Goal: Information Seeking & Learning: Find specific fact

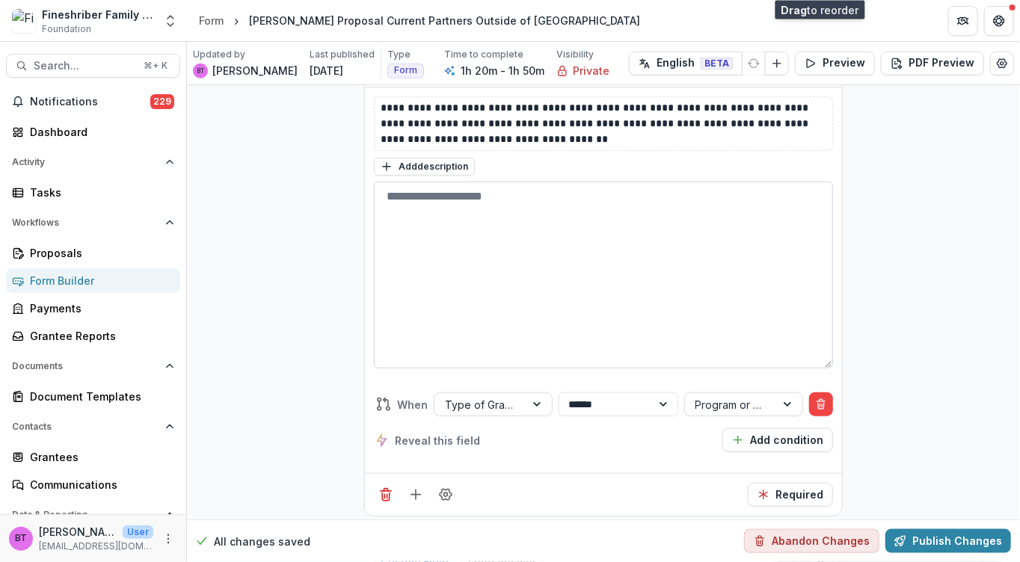
scroll to position [7326, 0]
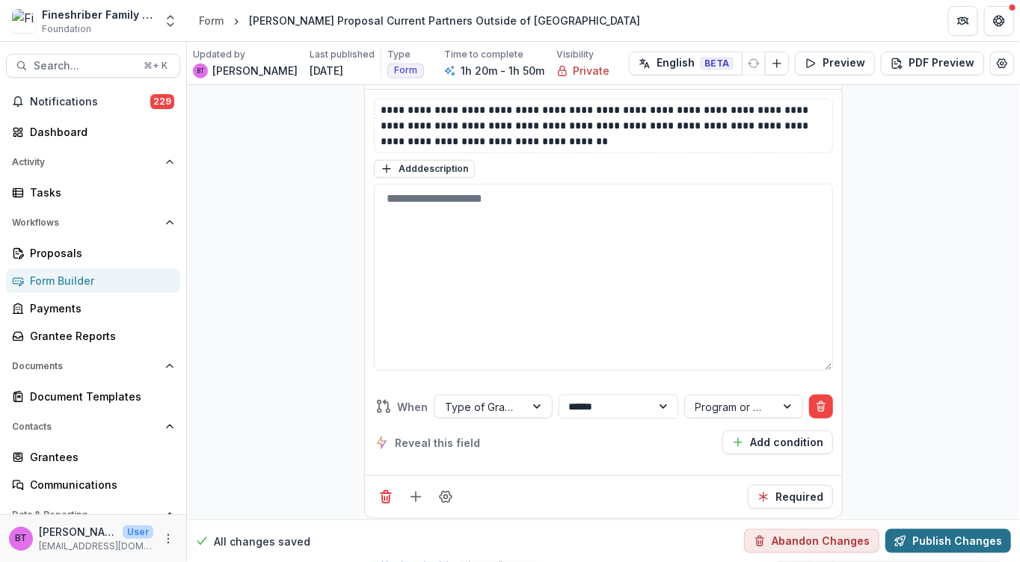
click at [929, 536] on button "Publish Changes" at bounding box center [948, 542] width 126 height 24
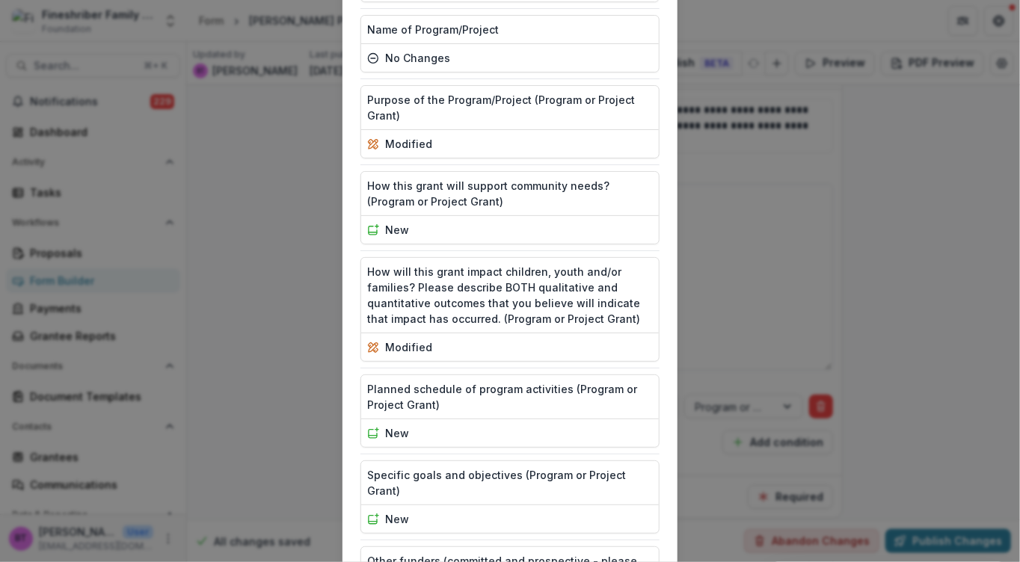
scroll to position [3218, 0]
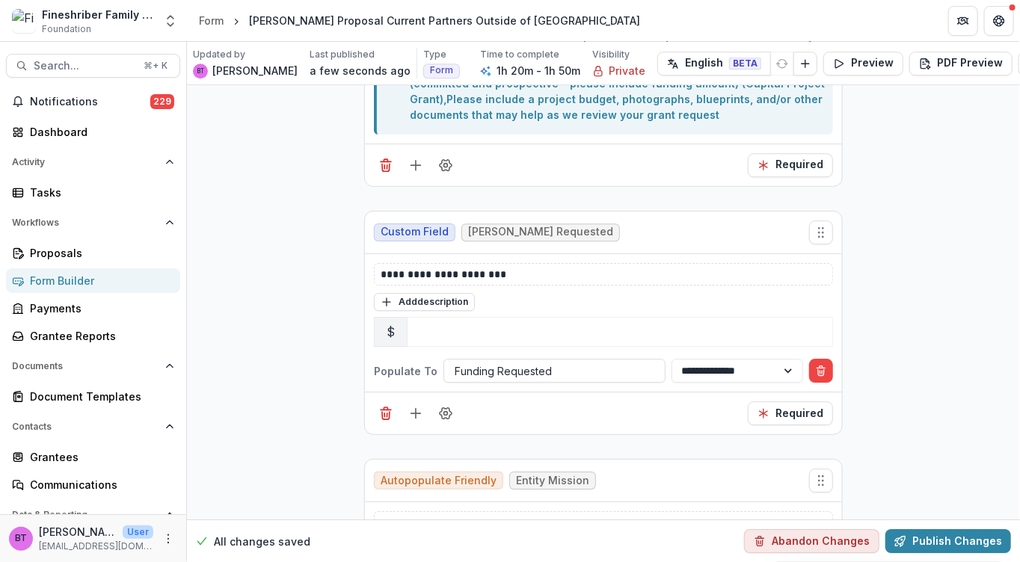
scroll to position [1793, 0]
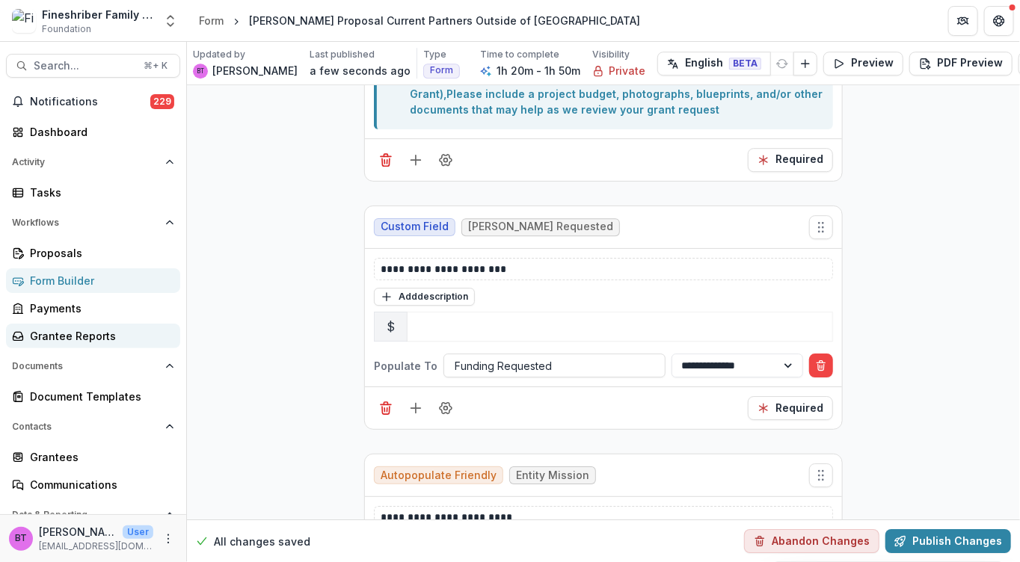
click at [72, 331] on div "Grantee Reports" at bounding box center [99, 336] width 138 height 16
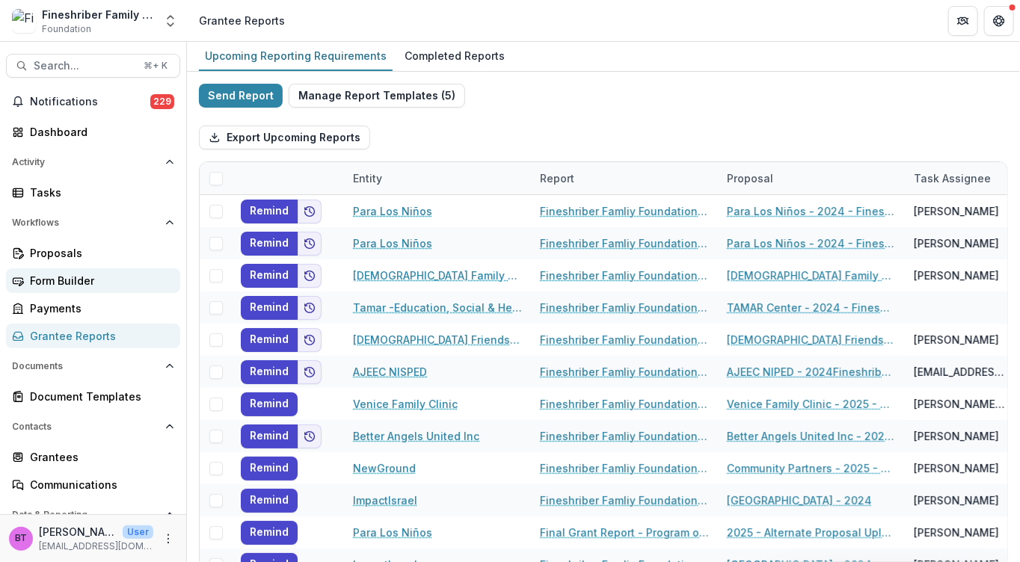
click at [66, 273] on div "Form Builder" at bounding box center [99, 281] width 138 height 16
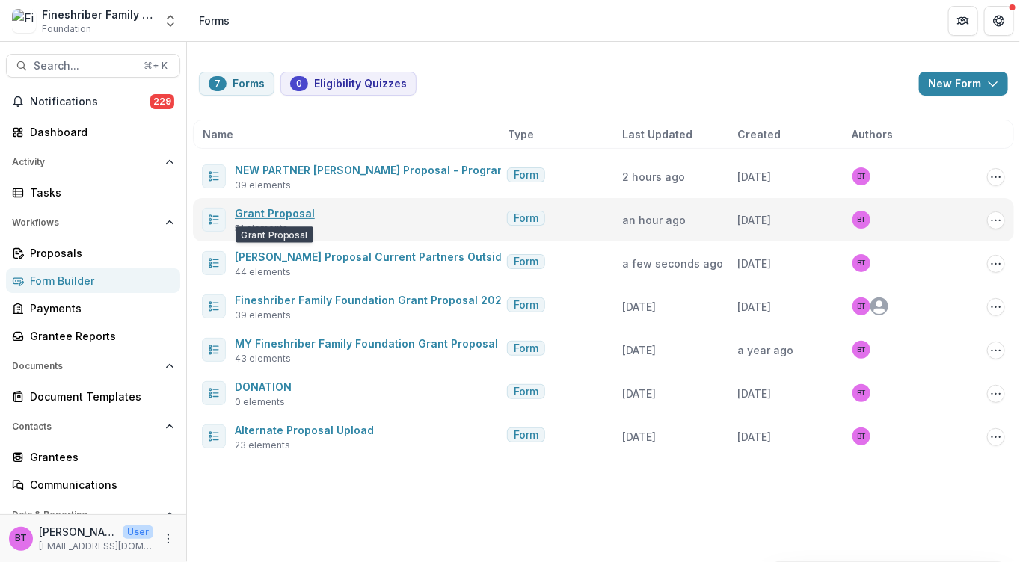
click at [306, 212] on link "Grant Proposal" at bounding box center [275, 213] width 80 height 13
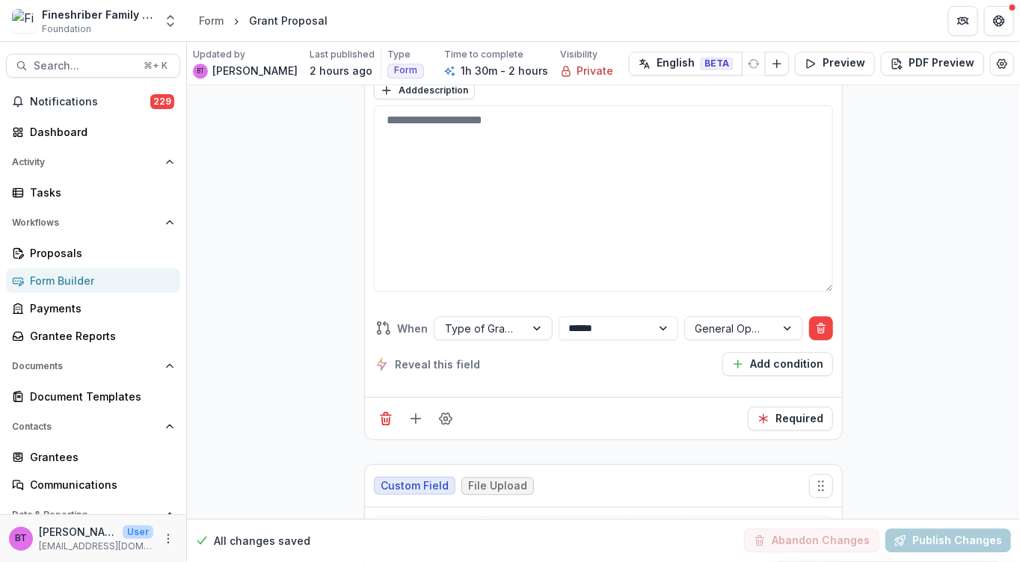
scroll to position [15292, 0]
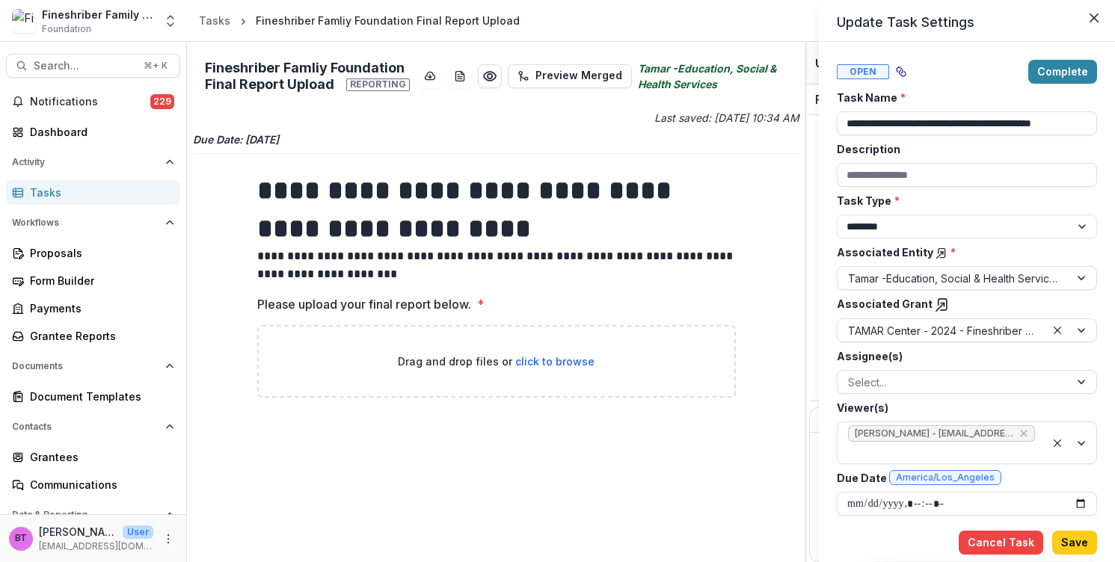
select select "********"
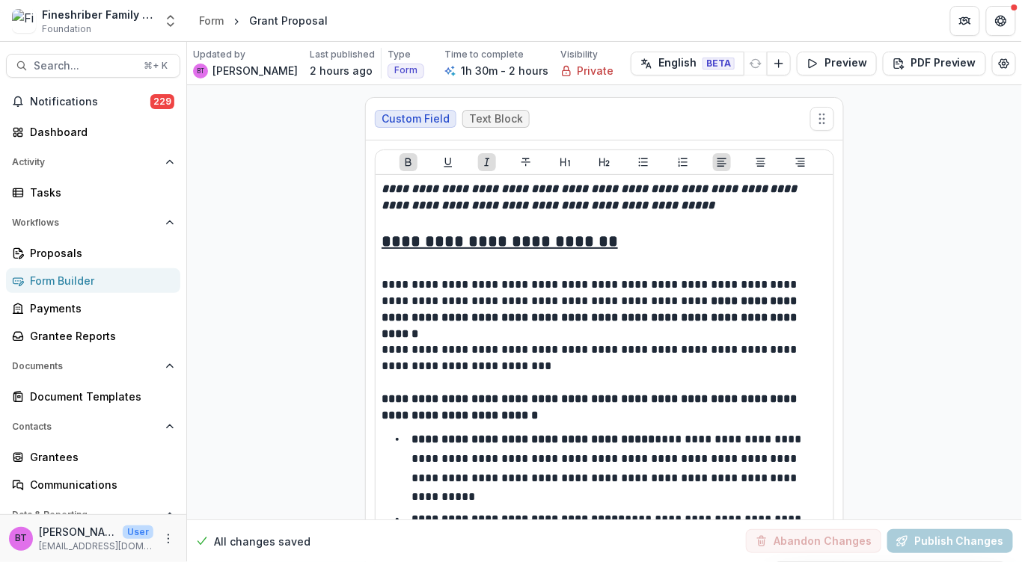
scroll to position [15292, 0]
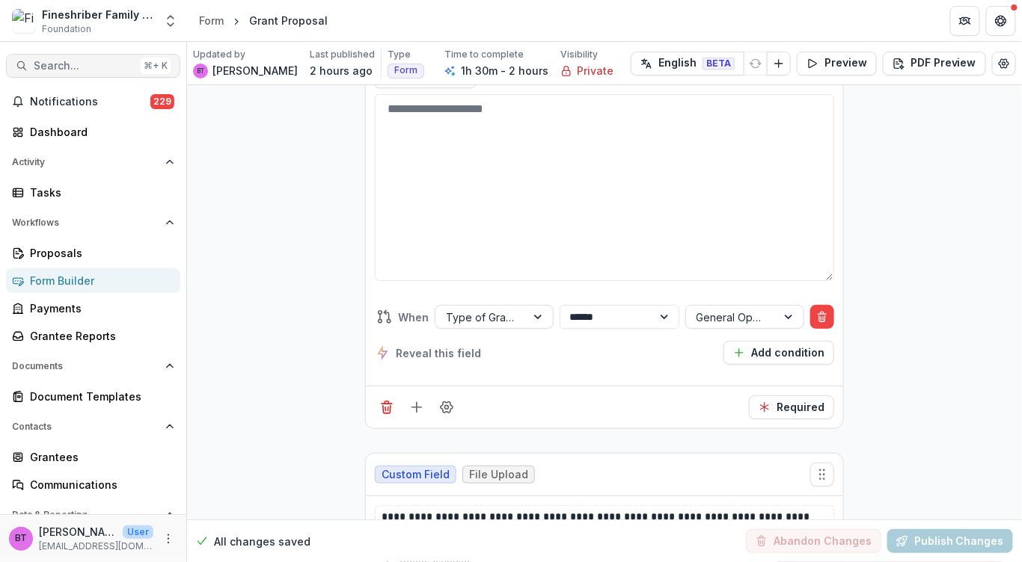
click at [99, 62] on span "Search..." at bounding box center [84, 66] width 101 height 13
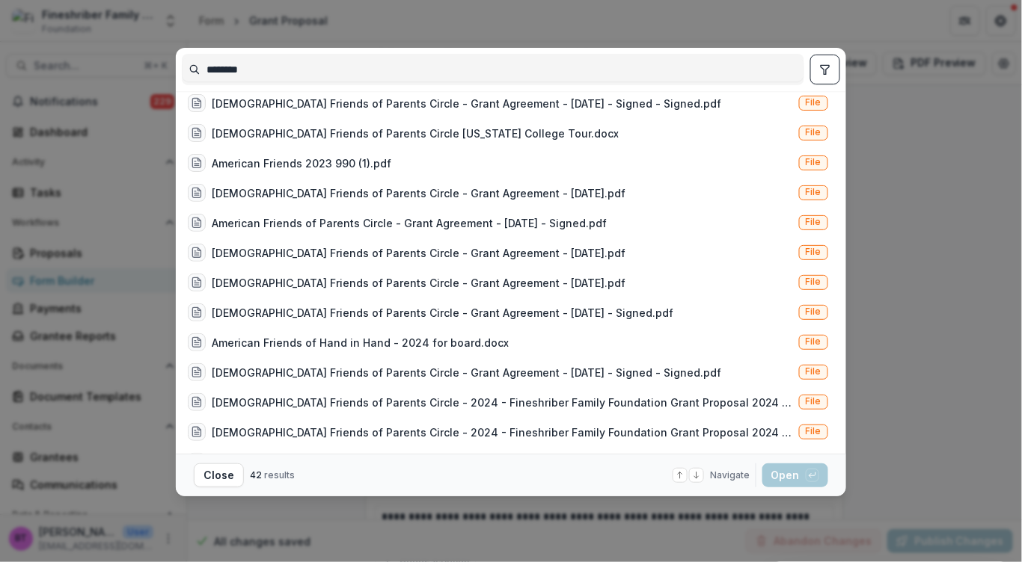
scroll to position [0, 0]
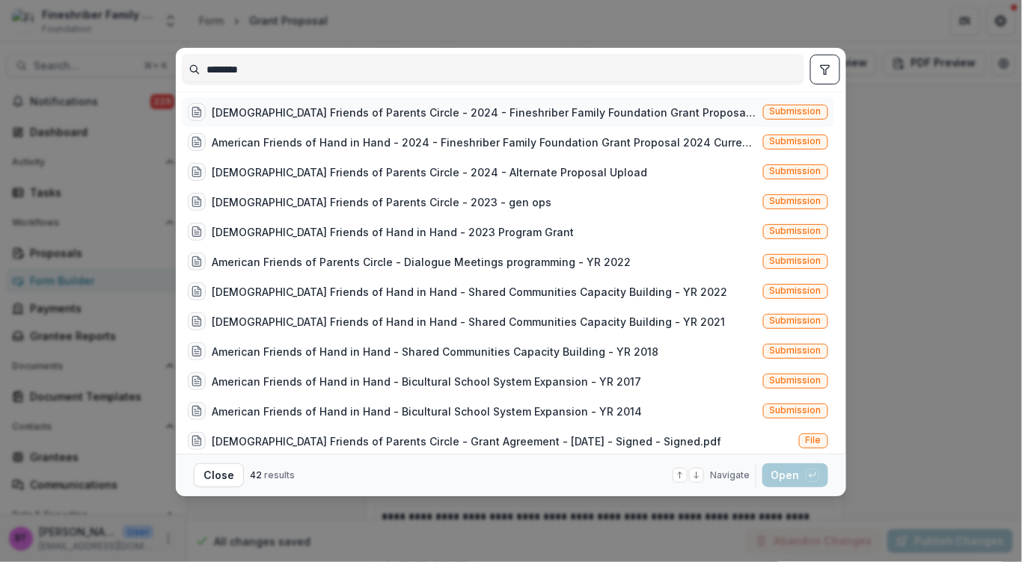
type input "********"
click at [371, 107] on div "American Friends of Parents Circle - 2024 - Fineshriber Family Foundation Grant…" at bounding box center [484, 113] width 545 height 16
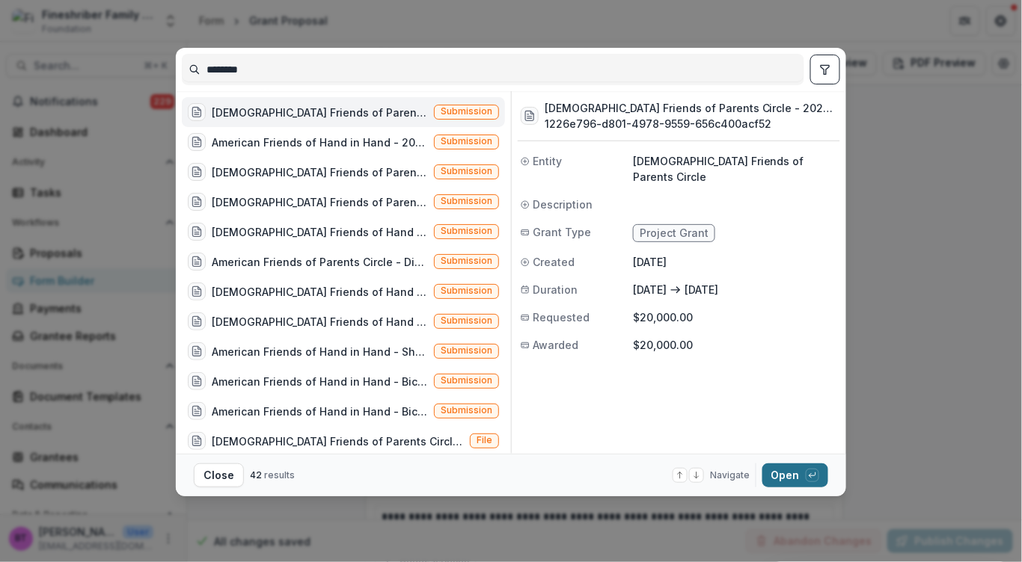
click at [785, 466] on button "Open with enter key" at bounding box center [795, 476] width 66 height 24
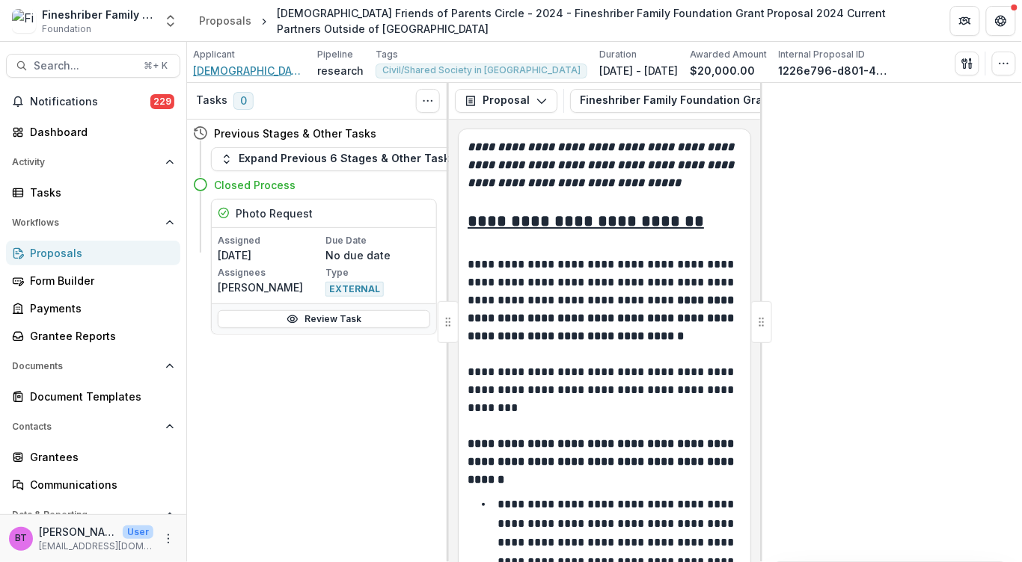
click at [255, 69] on span "[DEMOGRAPHIC_DATA] Friends of Parents Circle" at bounding box center [249, 71] width 112 height 16
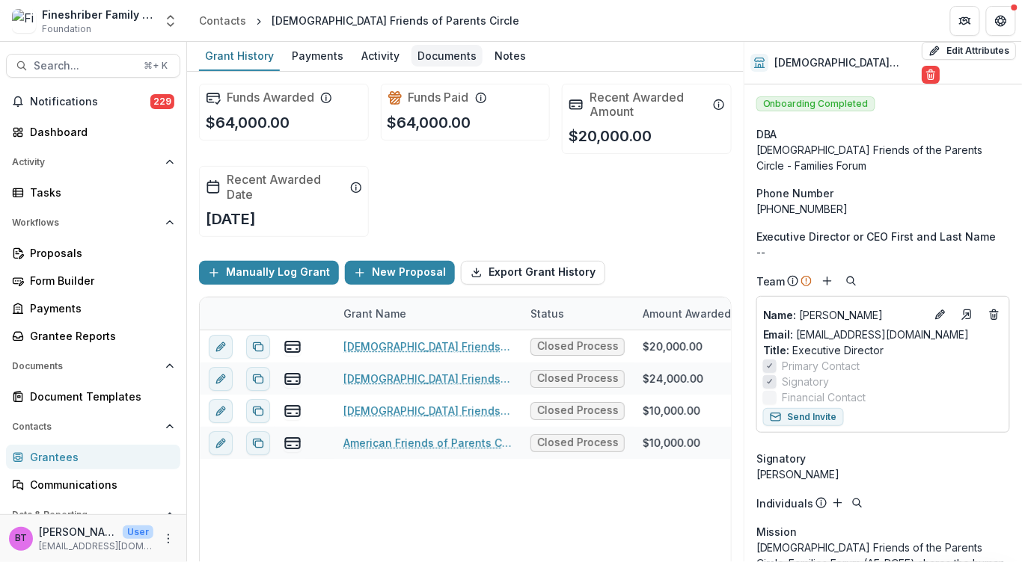
click at [453, 52] on div "Documents" at bounding box center [446, 56] width 71 height 22
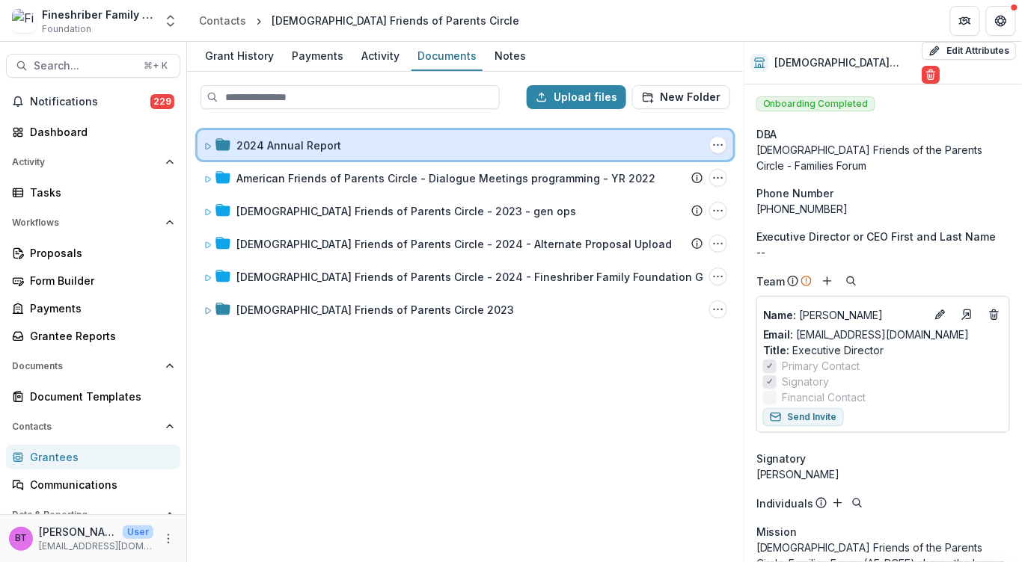
click at [202, 143] on div "2024 Annual Report Folder Options Rename Add Subfolder Delete" at bounding box center [464, 145] width 535 height 30
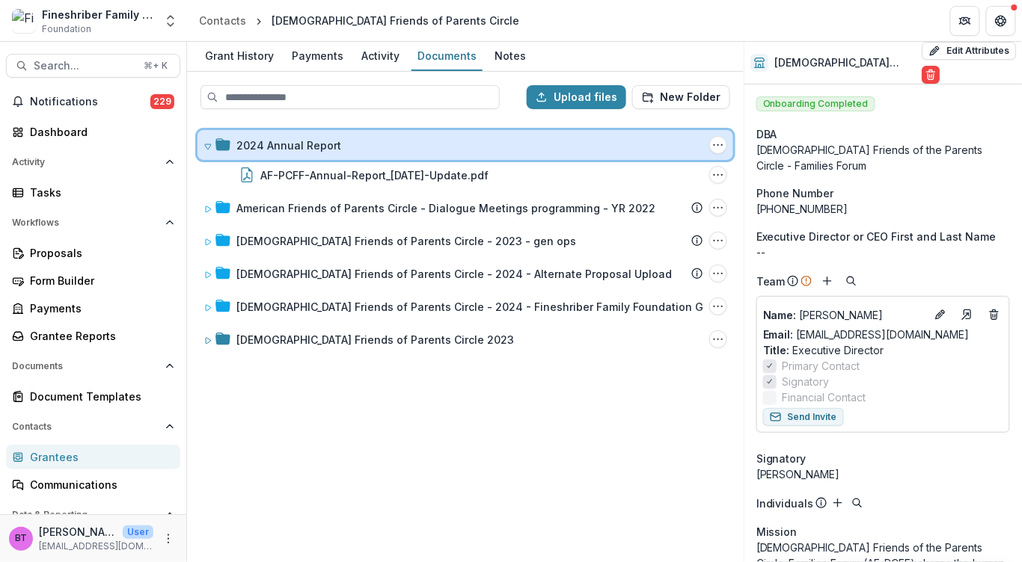
click at [203, 142] on icon at bounding box center [207, 146] width 9 height 9
